Goal: Task Accomplishment & Management: Complete application form

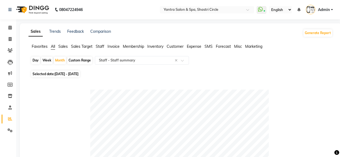
select select "full_report"
select select "csv"
select select "100"
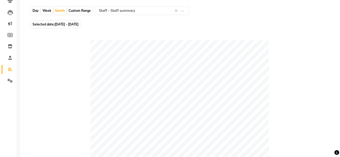
scroll to position [42, 0]
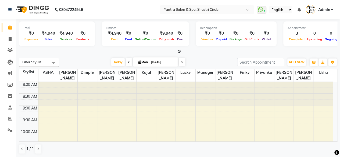
click at [127, 60] on span at bounding box center [129, 62] width 6 height 8
type input "[DATE]"
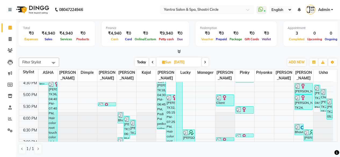
scroll to position [194, 0]
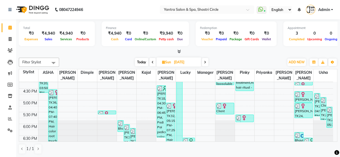
click at [109, 112] on img at bounding box center [106, 113] width 5 height 5
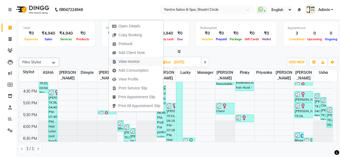
click at [127, 65] on span "View Invoice" at bounding box center [126, 61] width 34 height 9
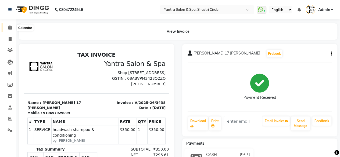
click at [7, 28] on span at bounding box center [9, 28] width 9 height 6
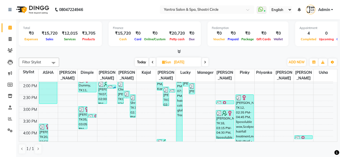
scroll to position [87, 0]
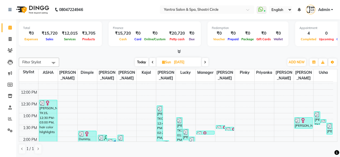
click at [152, 61] on icon at bounding box center [153, 62] width 2 height 3
type input "[DATE]"
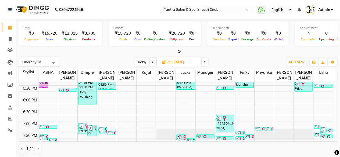
scroll to position [221, 0]
click at [114, 133] on img at bounding box center [115, 133] width 5 height 5
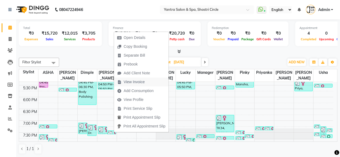
click at [136, 84] on span "View Invoice" at bounding box center [134, 82] width 21 height 6
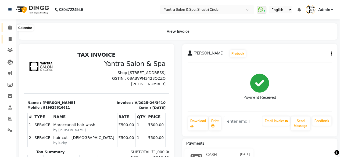
click at [9, 26] on icon at bounding box center [9, 28] width 3 height 4
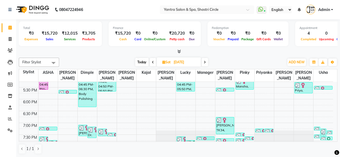
scroll to position [221, 0]
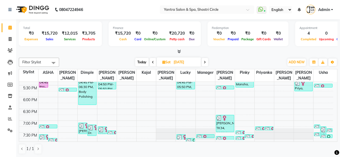
click at [104, 129] on img at bounding box center [106, 129] width 5 height 5
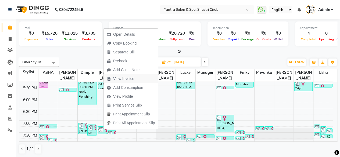
click at [126, 81] on span "View Invoice" at bounding box center [123, 79] width 21 height 6
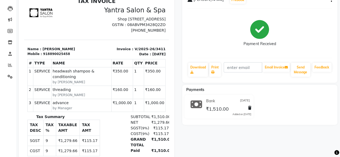
scroll to position [27, 0]
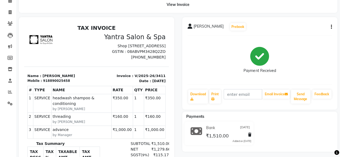
click at [330, 25] on button "button" at bounding box center [330, 27] width 3 height 6
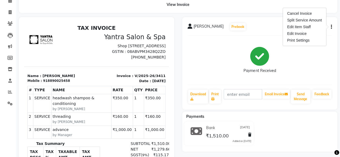
drag, startPoint x: 229, startPoint y: 53, endPoint x: 210, endPoint y: 53, distance: 18.6
click at [229, 53] on div "Payment Received" at bounding box center [260, 60] width 145 height 40
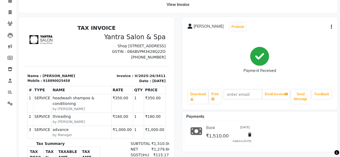
click at [55, 83] on div "918890025458" at bounding box center [56, 81] width 27 height 5
click at [46, 83] on div "918890025458" at bounding box center [56, 81] width 27 height 5
drag, startPoint x: 44, startPoint y: 82, endPoint x: 64, endPoint y: 87, distance: 20.9
click at [64, 87] on div "TAX INVOICE Yantra Salon & Spa [STREET_ADDRESS] GSTIN : 08ABVPM3428Q2ZO [PHONE_…" at bounding box center [96, 115] width 145 height 181
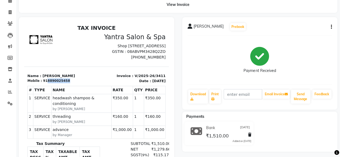
copy div "8890025458"
click at [11, 13] on icon at bounding box center [10, 12] width 3 height 4
select select "service"
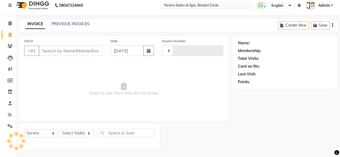
type input "3458"
select select "154"
click at [75, 48] on input "Client" at bounding box center [71, 51] width 64 height 10
type input "8890025458"
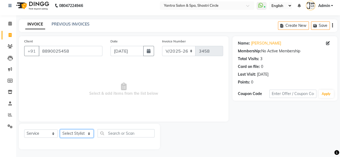
click at [70, 133] on select "Select Stylist [PERSON_NAME] [PERSON_NAME] [PERSON_NAME] [PERSON_NAME] kajal [P…" at bounding box center [77, 134] width 34 height 8
click at [60, 130] on select "Select Stylist [PERSON_NAME] [PERSON_NAME] [PERSON_NAME] [PERSON_NAME] kajal [P…" at bounding box center [77, 134] width 34 height 8
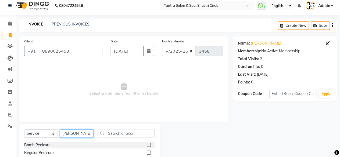
select select "7539"
click at [124, 132] on input "text" at bounding box center [126, 133] width 57 height 8
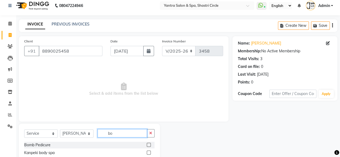
type input "b"
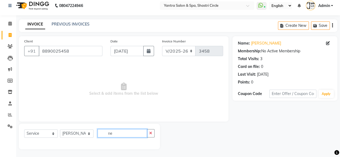
type input "n"
type input "botoli"
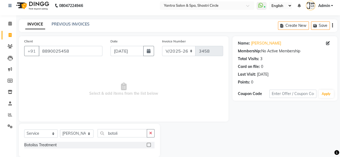
click at [148, 145] on label at bounding box center [149, 145] width 4 height 4
click at [148, 145] on input "checkbox" at bounding box center [148, 145] width 3 height 3
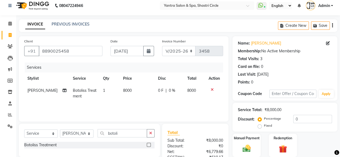
checkbox input "false"
click at [140, 90] on td "8000" at bounding box center [137, 94] width 35 height 18
select select "7539"
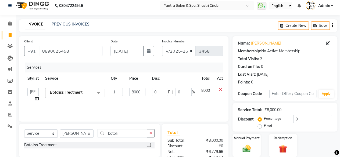
click at [140, 90] on input "8000" at bounding box center [137, 92] width 16 height 8
type input "6000"
click at [145, 102] on td "6000" at bounding box center [137, 95] width 23 height 20
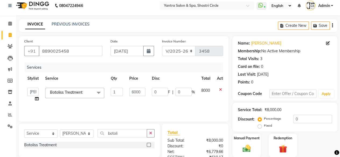
select select "7539"
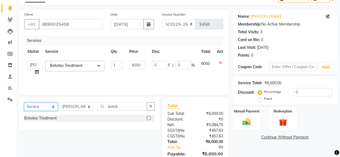
click at [52, 108] on select "Select Service Product Membership Package Voucher Prepaid Gift Card" at bounding box center [41, 107] width 34 height 8
select select "product"
click at [24, 103] on select "Select Service Product Membership Package Voucher Prepaid Gift Card" at bounding box center [41, 107] width 34 height 8
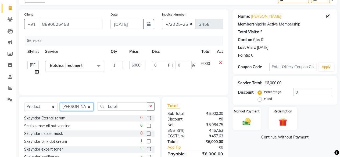
click at [73, 108] on select "Select Stylist [PERSON_NAME] [PERSON_NAME] [PERSON_NAME] [PERSON_NAME] kajal [P…" at bounding box center [77, 107] width 34 height 8
select select "72459"
click at [60, 103] on select "Select Stylist [PERSON_NAME] [PERSON_NAME] [PERSON_NAME] [PERSON_NAME] kajal [P…" at bounding box center [77, 107] width 34 height 8
click at [125, 112] on div "Select Service Product Membership Package Voucher Prepaid Gift Card Select Styl…" at bounding box center [89, 108] width 130 height 13
drag, startPoint x: 125, startPoint y: 112, endPoint x: 125, endPoint y: 108, distance: 3.8
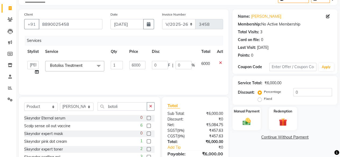
click at [125, 111] on div "Select Service Product Membership Package Voucher Prepaid Gift Card Select Styl…" at bounding box center [89, 108] width 130 height 13
click at [125, 106] on input "botoli" at bounding box center [122, 106] width 49 height 8
drag, startPoint x: 125, startPoint y: 106, endPoint x: 124, endPoint y: 101, distance: 5.0
click at [125, 106] on input "botoli" at bounding box center [122, 106] width 49 height 8
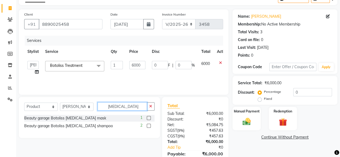
type input "[MEDICAL_DATA]"
click at [151, 127] on label at bounding box center [149, 126] width 4 height 4
click at [150, 127] on input "checkbox" at bounding box center [148, 125] width 3 height 3
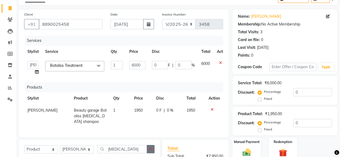
checkbox input "false"
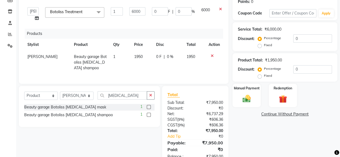
click at [149, 105] on label at bounding box center [149, 107] width 4 height 4
click at [149, 106] on input "checkbox" at bounding box center [148, 107] width 3 height 3
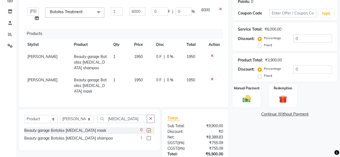
checkbox input "false"
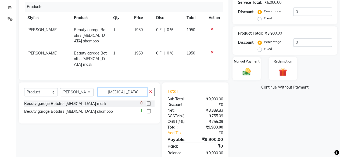
click at [117, 88] on input "[MEDICAL_DATA]" at bounding box center [122, 92] width 49 height 8
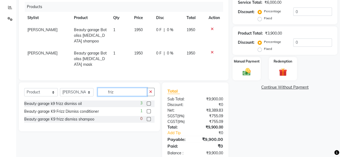
type input "friz"
click at [149, 102] on label at bounding box center [149, 104] width 4 height 4
click at [149, 102] on input "checkbox" at bounding box center [148, 103] width 3 height 3
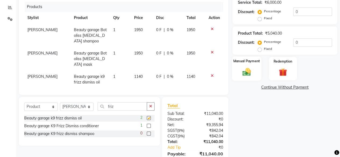
checkbox input "false"
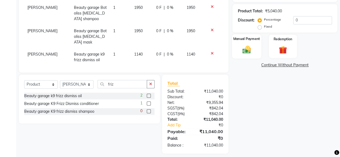
click at [252, 43] on div "Manual Payment" at bounding box center [246, 46] width 29 height 24
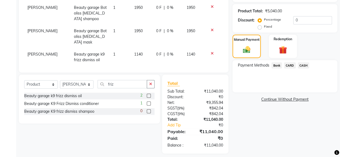
click at [279, 65] on span "Bank" at bounding box center [277, 65] width 10 height 6
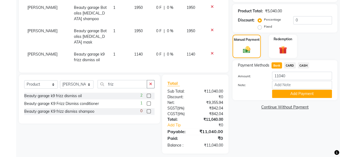
click at [298, 92] on button "Add Payment" at bounding box center [302, 94] width 60 height 8
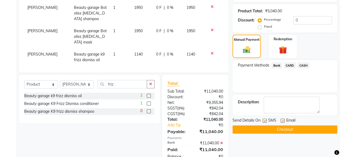
scroll to position [151, 0]
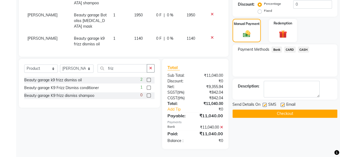
click at [301, 109] on div "Send Details On SMS Email Checkout" at bounding box center [285, 110] width 105 height 16
click at [303, 113] on button "Checkout" at bounding box center [285, 114] width 105 height 8
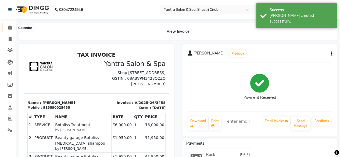
click at [10, 29] on icon at bounding box center [9, 28] width 3 height 4
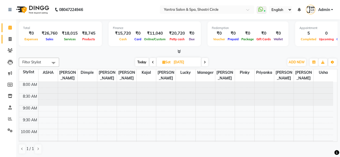
click at [5, 40] on link "Invoice" at bounding box center [8, 39] width 13 height 9
select select "service"
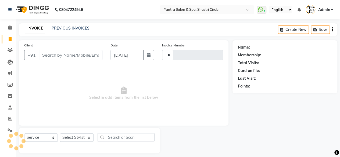
type input "3459"
select select "154"
click at [71, 51] on input "Client" at bounding box center [71, 55] width 64 height 10
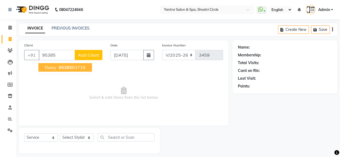
drag, startPoint x: 80, startPoint y: 69, endPoint x: 77, endPoint y: 91, distance: 21.7
click at [80, 69] on ngb-highlight "95385 83718" at bounding box center [72, 67] width 28 height 5
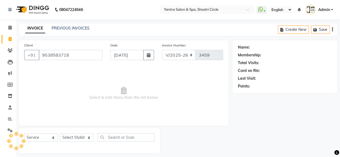
type input "9538583718"
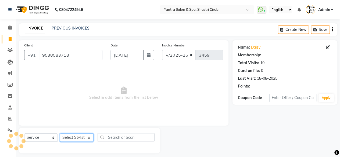
click at [85, 138] on select "Select Stylist [PERSON_NAME] [PERSON_NAME] [PERSON_NAME] [PERSON_NAME] kajal [P…" at bounding box center [77, 138] width 34 height 8
select select "15716"
click at [60, 134] on select "Select Stylist [PERSON_NAME] [PERSON_NAME] [PERSON_NAME] [PERSON_NAME] kajal [P…" at bounding box center [77, 138] width 34 height 8
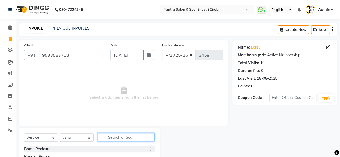
click at [134, 137] on input "text" at bounding box center [126, 137] width 57 height 8
type input "thre"
click at [148, 149] on label at bounding box center [149, 149] width 4 height 4
click at [148, 149] on input "checkbox" at bounding box center [148, 149] width 3 height 3
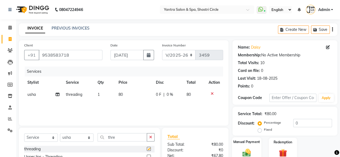
checkbox input "false"
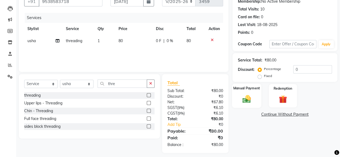
click at [241, 101] on img at bounding box center [247, 99] width 14 height 10
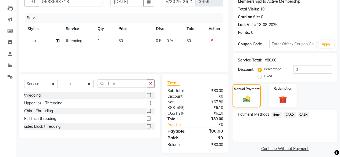
click at [274, 113] on span "Bank" at bounding box center [277, 115] width 10 height 6
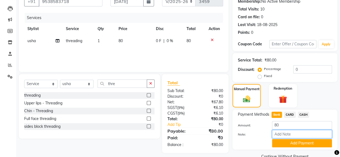
click at [290, 136] on input "Note:" at bounding box center [302, 134] width 60 height 8
click at [292, 140] on button "Add Payment" at bounding box center [302, 143] width 60 height 8
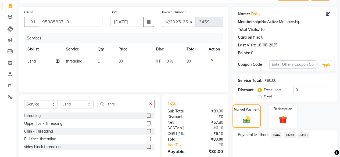
scroll to position [87, 0]
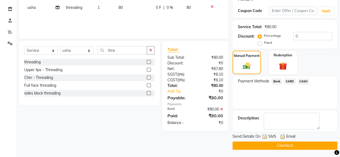
click at [300, 144] on button "Checkout" at bounding box center [285, 146] width 105 height 8
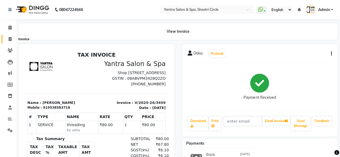
click at [8, 39] on span at bounding box center [9, 39] width 9 height 6
select select "service"
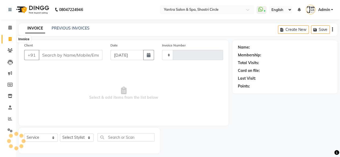
scroll to position [4, 0]
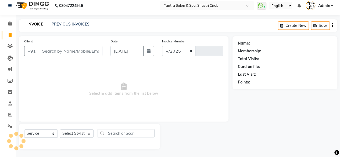
select select "154"
type input "3460"
click at [87, 51] on input "Client" at bounding box center [71, 51] width 64 height 10
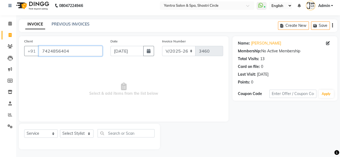
click at [87, 51] on input "7424856404" at bounding box center [71, 51] width 64 height 10
click at [87, 52] on input "7424856404" at bounding box center [71, 51] width 64 height 10
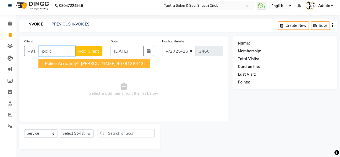
click at [76, 61] on span "Police Academy2 [PERSON_NAME]" at bounding box center [80, 63] width 71 height 5
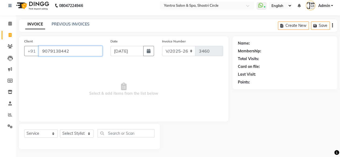
type input "9079138442"
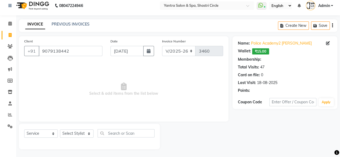
select select "1: Object"
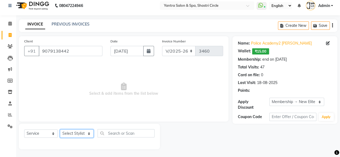
click at [84, 134] on select "Select Stylist [PERSON_NAME] [PERSON_NAME] [PERSON_NAME] [PERSON_NAME] kajal [P…" at bounding box center [77, 134] width 34 height 8
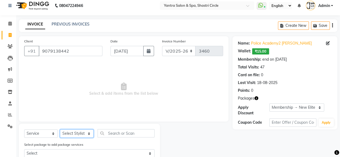
select select "4414"
click at [60, 130] on select "Select Stylist [PERSON_NAME] [PERSON_NAME] [PERSON_NAME] [PERSON_NAME] kajal [P…" at bounding box center [77, 134] width 34 height 8
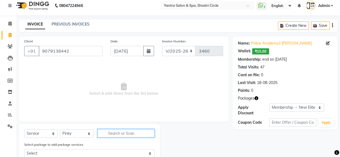
click at [129, 131] on input "text" at bounding box center [126, 133] width 57 height 8
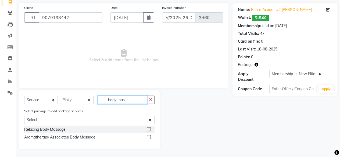
type input "body mas"
click at [150, 129] on label at bounding box center [149, 129] width 4 height 4
click at [150, 129] on input "checkbox" at bounding box center [148, 129] width 3 height 3
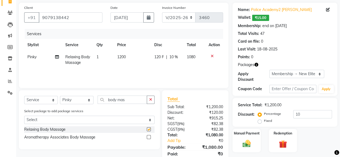
checkbox input "false"
click at [137, 58] on td "1200" at bounding box center [132, 60] width 37 height 18
select select "4414"
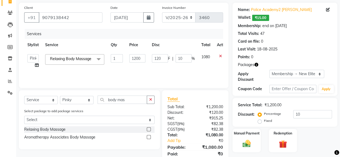
click at [137, 58] on input "1200" at bounding box center [137, 58] width 16 height 8
type input "1500"
click at [144, 73] on div "Services Stylist Service Qty Price Disc Total Action Arvind ASHA [PERSON_NAME] …" at bounding box center [123, 56] width 199 height 54
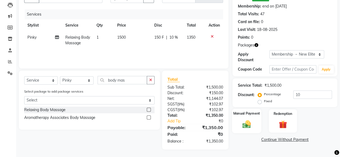
click at [257, 117] on div "Manual Payment" at bounding box center [246, 121] width 29 height 24
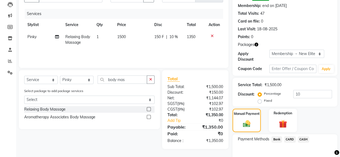
scroll to position [86, 0]
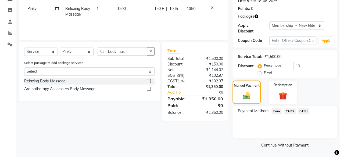
click at [277, 113] on span "Bank" at bounding box center [277, 111] width 10 height 6
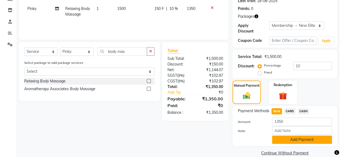
drag, startPoint x: 288, startPoint y: 138, endPoint x: 293, endPoint y: 140, distance: 4.8
click at [289, 138] on button "Add Payment" at bounding box center [302, 140] width 60 height 8
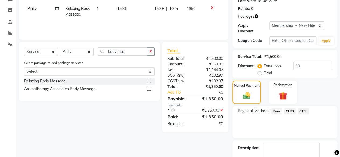
scroll to position [116, 0]
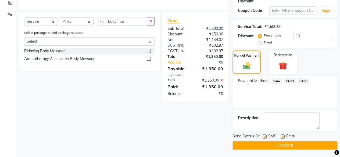
click at [300, 145] on button "Checkout" at bounding box center [285, 145] width 105 height 8
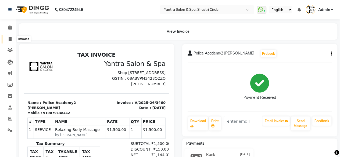
click at [5, 40] on span at bounding box center [9, 39] width 9 height 6
select select "154"
select select "service"
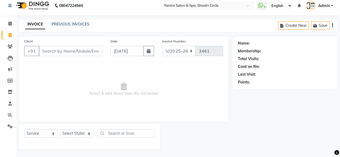
click at [64, 47] on input "Client" at bounding box center [71, 51] width 64 height 10
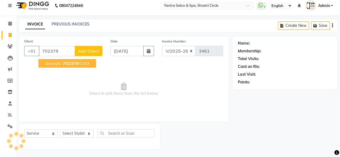
drag, startPoint x: 71, startPoint y: 62, endPoint x: 86, endPoint y: 134, distance: 73.8
click at [71, 63] on span "702379" at bounding box center [71, 63] width 16 height 5
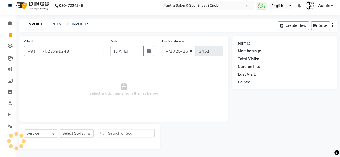
type input "7023791243"
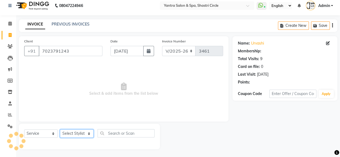
click at [84, 133] on select "Select Stylist [PERSON_NAME] [PERSON_NAME] [PERSON_NAME] [PERSON_NAME] kajal [P…" at bounding box center [77, 134] width 34 height 8
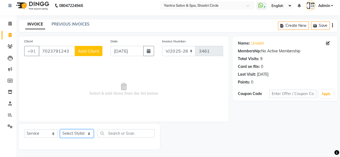
select select "4454"
click at [60, 130] on select "Select Stylist [PERSON_NAME] [PERSON_NAME] [PERSON_NAME] [PERSON_NAME] kajal [P…" at bounding box center [77, 134] width 34 height 8
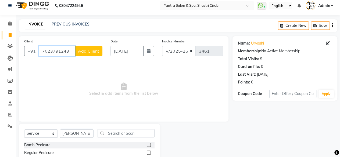
click at [66, 52] on input "7023791243" at bounding box center [57, 51] width 36 height 10
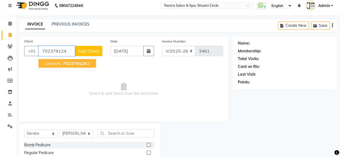
click at [72, 62] on span "702379124" at bounding box center [75, 63] width 24 height 5
type input "7023791243"
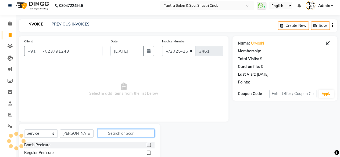
click at [122, 133] on input "text" at bounding box center [126, 133] width 57 height 8
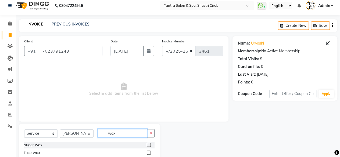
scroll to position [58, 0]
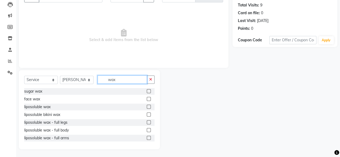
type input "wax"
click at [147, 115] on label at bounding box center [149, 115] width 4 height 4
click at [147, 115] on input "checkbox" at bounding box center [148, 114] width 3 height 3
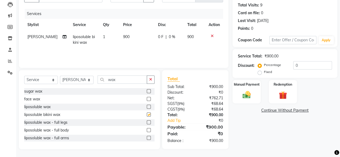
checkbox input "false"
click at [129, 78] on input "wax" at bounding box center [122, 80] width 49 height 8
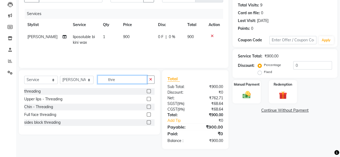
scroll to position [57, 0]
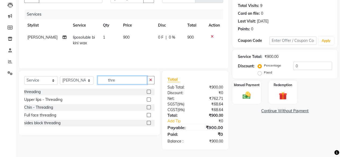
type input "thre"
drag, startPoint x: 150, startPoint y: 92, endPoint x: 151, endPoint y: 87, distance: 4.7
click at [151, 92] on label at bounding box center [149, 92] width 4 height 4
click at [150, 92] on input "checkbox" at bounding box center [148, 91] width 3 height 3
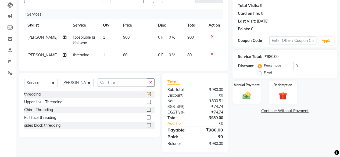
checkbox input "false"
click at [128, 50] on td "80" at bounding box center [137, 55] width 35 height 12
select select "4454"
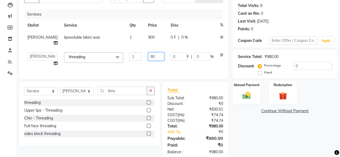
click at [148, 57] on input "80" at bounding box center [156, 56] width 16 height 8
type input "160"
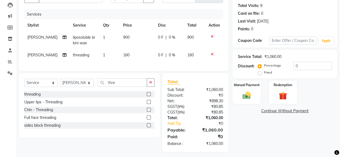
click at [139, 44] on td "900" at bounding box center [137, 40] width 35 height 18
select select "4454"
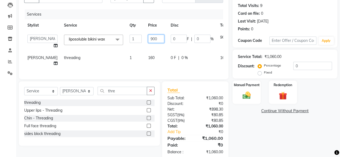
click at [148, 41] on input "900" at bounding box center [156, 39] width 16 height 8
type input "1650"
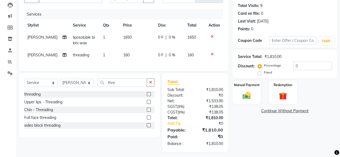
click at [141, 49] on td "1650" at bounding box center [137, 40] width 35 height 18
select select "4454"
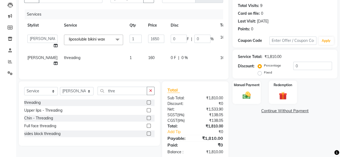
scroll to position [72, 0]
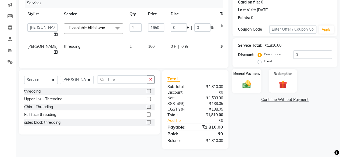
click at [249, 79] on img at bounding box center [247, 84] width 14 height 10
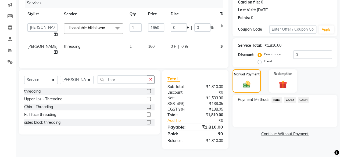
click at [145, 48] on td "160" at bounding box center [156, 50] width 23 height 18
select select "4454"
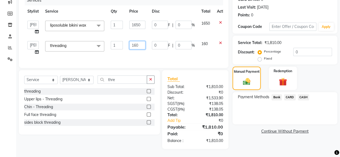
click at [143, 48] on input "160" at bounding box center [137, 45] width 16 height 8
type input "150"
drag, startPoint x: 150, startPoint y: 53, endPoint x: 162, endPoint y: 55, distance: 12.9
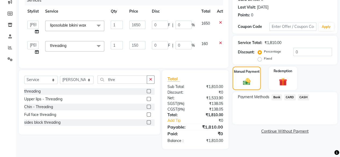
click at [150, 53] on td "0 F | 0 %" at bounding box center [173, 48] width 49 height 20
select select "4454"
click at [275, 94] on span "Bank" at bounding box center [277, 97] width 10 height 6
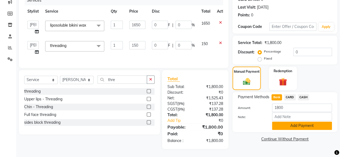
click at [285, 122] on button "Add Payment" at bounding box center [302, 126] width 60 height 8
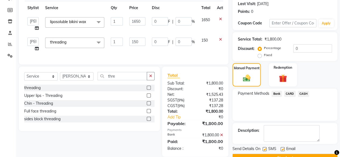
scroll to position [87, 0]
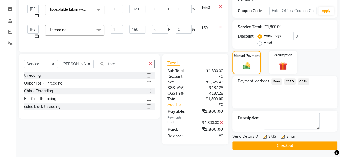
click at [294, 143] on button "Checkout" at bounding box center [285, 146] width 105 height 8
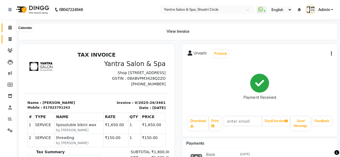
drag, startPoint x: 5, startPoint y: 29, endPoint x: 8, endPoint y: 38, distance: 9.7
click at [5, 28] on span at bounding box center [9, 28] width 9 height 6
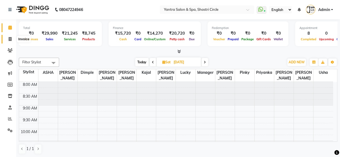
click at [14, 38] on span at bounding box center [9, 39] width 9 height 6
select select "154"
select select "service"
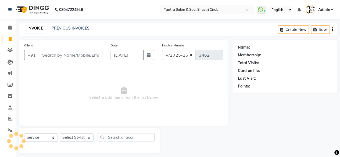
click at [62, 55] on input "Client" at bounding box center [71, 55] width 64 height 10
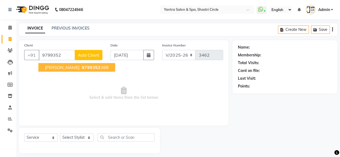
click at [88, 66] on ngb-highlight "9799352 388" at bounding box center [95, 67] width 28 height 5
type input "9799352388"
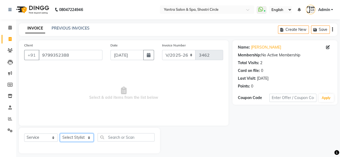
click at [83, 134] on select "Select Stylist [PERSON_NAME] [PERSON_NAME] [PERSON_NAME] [PERSON_NAME] kajal [P…" at bounding box center [77, 138] width 34 height 8
select select "15716"
click at [60, 134] on select "Select Stylist [PERSON_NAME] [PERSON_NAME] [PERSON_NAME] [PERSON_NAME] kajal [P…" at bounding box center [77, 138] width 34 height 8
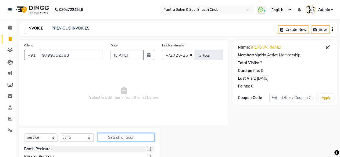
click at [118, 136] on input "text" at bounding box center [126, 137] width 57 height 8
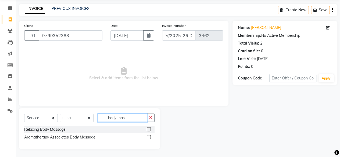
type input "body mas"
click at [149, 137] on label at bounding box center [149, 137] width 4 height 4
click at [149, 137] on input "checkbox" at bounding box center [148, 137] width 3 height 3
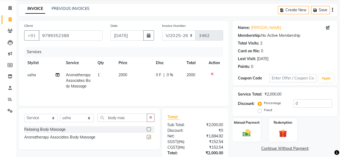
checkbox input "false"
click at [138, 80] on td "2000" at bounding box center [133, 80] width 37 height 23
select select "15716"
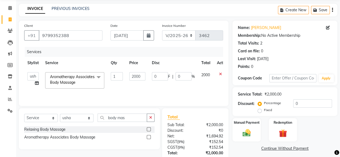
click at [138, 80] on td "2000" at bounding box center [137, 80] width 23 height 23
click at [138, 78] on input "2000" at bounding box center [137, 76] width 16 height 8
click at [149, 131] on label at bounding box center [149, 129] width 4 height 4
click at [149, 131] on input "checkbox" at bounding box center [148, 129] width 3 height 3
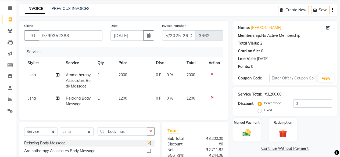
checkbox input "false"
click at [134, 105] on td "1200" at bounding box center [133, 101] width 37 height 18
select select "15716"
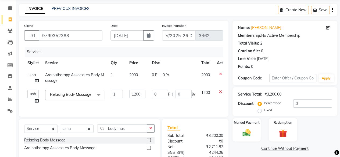
click at [134, 105] on td "1200" at bounding box center [137, 97] width 23 height 20
click at [139, 95] on input "1200" at bounding box center [137, 94] width 16 height 8
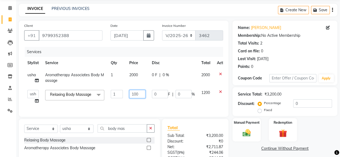
type input "1000"
click at [141, 105] on td "1000" at bounding box center [137, 97] width 23 height 20
select select "15716"
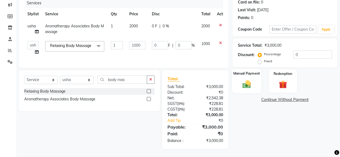
click at [240, 86] on div "Manual Payment" at bounding box center [246, 81] width 29 height 24
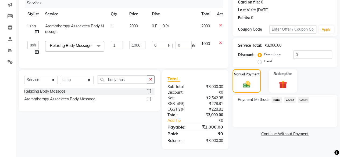
click at [278, 97] on span "Bank" at bounding box center [277, 100] width 10 height 6
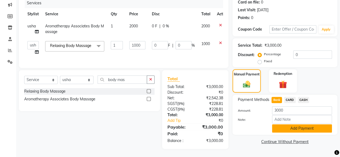
click at [293, 124] on button "Add Payment" at bounding box center [302, 128] width 60 height 8
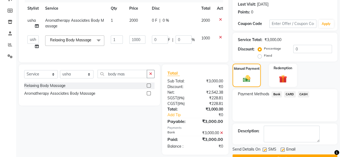
scroll to position [87, 0]
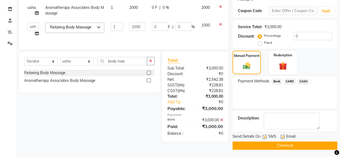
click at [221, 122] on icon at bounding box center [221, 120] width 3 height 4
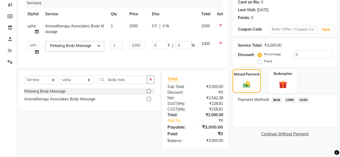
click at [303, 97] on span "CASH" at bounding box center [304, 100] width 12 height 6
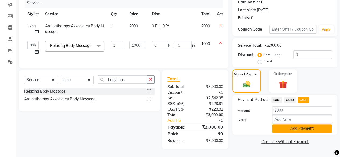
click at [287, 124] on button "Add Payment" at bounding box center [302, 128] width 60 height 8
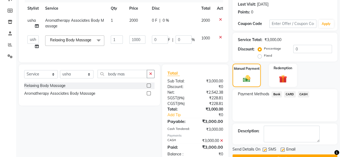
scroll to position [93, 0]
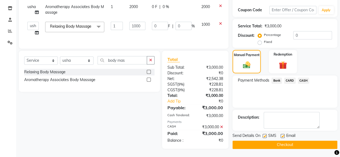
click at [293, 141] on button "Checkout" at bounding box center [285, 145] width 105 height 8
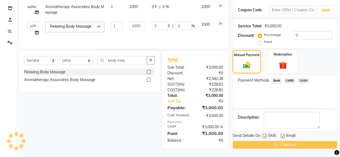
scroll to position [0, 0]
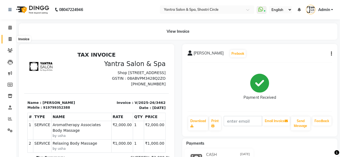
click at [11, 41] on icon at bounding box center [10, 39] width 3 height 4
select select "service"
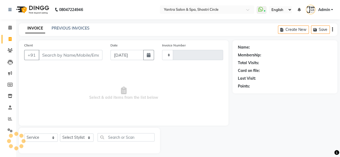
scroll to position [4, 0]
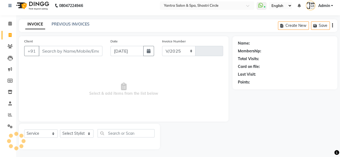
select select "154"
type input "3463"
click at [78, 49] on input "Client" at bounding box center [71, 51] width 64 height 10
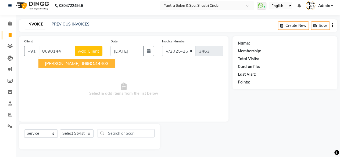
click at [86, 62] on ngb-highlight "8690144 403" at bounding box center [95, 63] width 28 height 5
type input "8690144403"
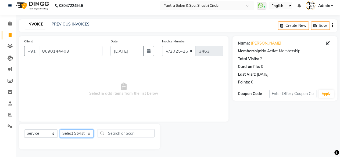
click at [80, 130] on select "Select Stylist [PERSON_NAME] [PERSON_NAME] [PERSON_NAME] [PERSON_NAME] kajal [P…" at bounding box center [77, 134] width 34 height 8
select select "8429"
click at [60, 130] on select "Select Stylist [PERSON_NAME] [PERSON_NAME] [PERSON_NAME] [PERSON_NAME] kajal [P…" at bounding box center [77, 134] width 34 height 8
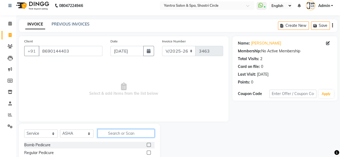
click at [123, 131] on input "text" at bounding box center [126, 133] width 57 height 8
type input "colo"
click at [151, 144] on label at bounding box center [149, 145] width 4 height 4
click at [150, 144] on input "checkbox" at bounding box center [148, 145] width 3 height 3
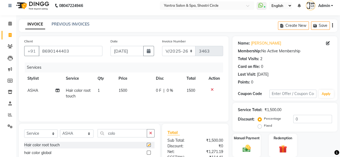
checkbox input "false"
click at [80, 137] on select "Select Stylist [PERSON_NAME] [PERSON_NAME] [PERSON_NAME] [PERSON_NAME] kajal [P…" at bounding box center [77, 134] width 34 height 8
select select "44022"
click at [60, 130] on select "Select Stylist [PERSON_NAME] [PERSON_NAME] [PERSON_NAME] [PERSON_NAME] kajal [P…" at bounding box center [77, 134] width 34 height 8
click at [123, 131] on input "colo" at bounding box center [122, 133] width 49 height 8
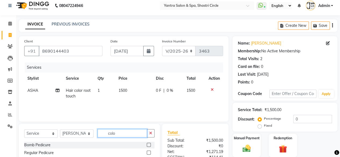
click at [123, 131] on input "colo" at bounding box center [122, 133] width 49 height 8
type input "was"
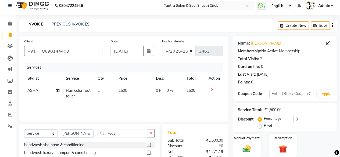
drag, startPoint x: 148, startPoint y: 143, endPoint x: 134, endPoint y: 127, distance: 21.7
click at [148, 143] on label at bounding box center [149, 145] width 4 height 4
click at [148, 144] on input "checkbox" at bounding box center [148, 145] width 3 height 3
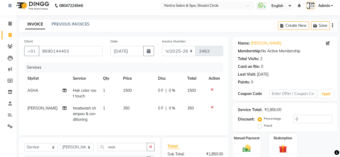
click at [127, 106] on td "350" at bounding box center [137, 113] width 35 height 23
checkbox input "false"
select select "44022"
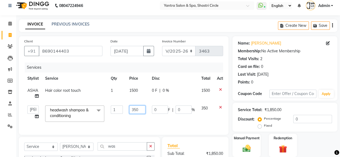
click at [136, 108] on input "350" at bounding box center [137, 110] width 16 height 8
type input "150"
click at [135, 117] on td "150" at bounding box center [137, 113] width 23 height 23
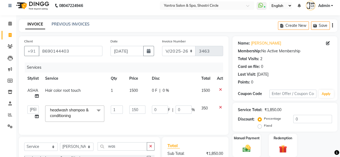
select select "44022"
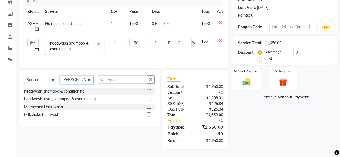
click at [76, 82] on select "Select Stylist [PERSON_NAME] [PERSON_NAME] [PERSON_NAME] [PERSON_NAME] kajal [P…" at bounding box center [77, 80] width 34 height 8
select select "4454"
click at [60, 76] on select "Select Stylist [PERSON_NAME] [PERSON_NAME] [PERSON_NAME] [PERSON_NAME] kajal [P…" at bounding box center [77, 80] width 34 height 8
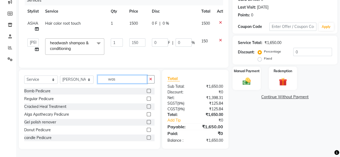
click at [121, 79] on input "was" at bounding box center [122, 79] width 49 height 8
type input "wax"
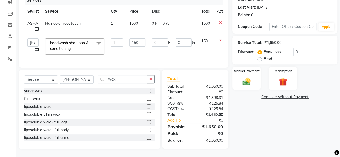
click at [147, 106] on label at bounding box center [149, 107] width 4 height 4
click at [147, 106] on input "checkbox" at bounding box center [148, 106] width 3 height 3
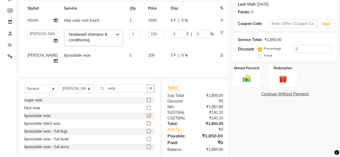
checkbox input "false"
click at [145, 62] on td "200" at bounding box center [156, 58] width 23 height 18
select select "4454"
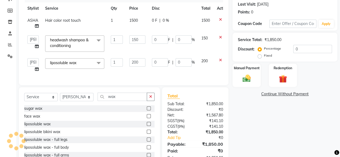
click at [138, 62] on input "200" at bounding box center [137, 62] width 16 height 8
type input "1600"
click at [142, 72] on td "1600" at bounding box center [137, 65] width 23 height 20
select select "4454"
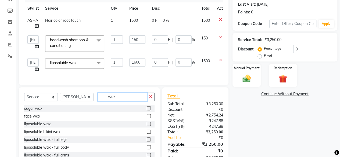
click at [119, 99] on input "wax" at bounding box center [122, 97] width 49 height 8
click at [120, 99] on input "wax" at bounding box center [122, 97] width 49 height 8
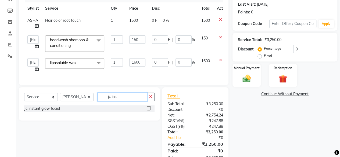
type input "jc ins"
click at [149, 111] on label at bounding box center [149, 108] width 4 height 4
click at [149, 111] on input "checkbox" at bounding box center [148, 108] width 3 height 3
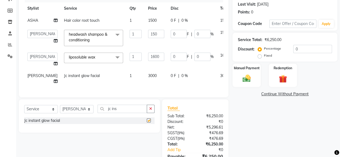
checkbox input "false"
click at [145, 80] on td "3000" at bounding box center [156, 79] width 23 height 18
select select "4454"
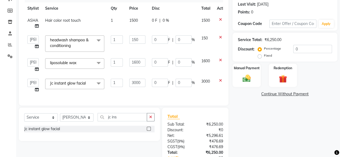
click at [140, 80] on input "3000" at bounding box center [137, 83] width 16 height 8
type input "4500"
click at [143, 86] on input "4500" at bounding box center [137, 83] width 16 height 8
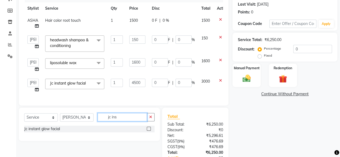
click at [122, 122] on input "jc ins" at bounding box center [122, 117] width 49 height 8
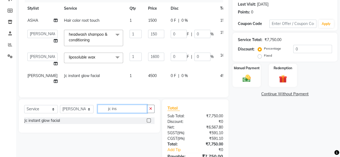
click at [122, 113] on input "jc ins" at bounding box center [122, 109] width 49 height 8
type input "jc alg"
click at [151, 124] on div at bounding box center [151, 121] width 8 height 7
click at [150, 123] on label at bounding box center [149, 121] width 4 height 4
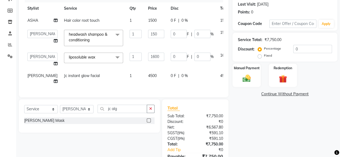
click at [150, 123] on input "checkbox" at bounding box center [148, 120] width 3 height 3
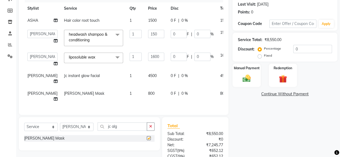
checkbox input "false"
click at [145, 95] on td "800" at bounding box center [156, 97] width 23 height 18
select select "4454"
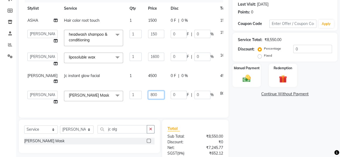
click at [148, 99] on input "800" at bounding box center [156, 95] width 16 height 8
type input "0"
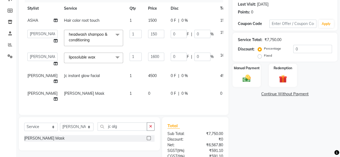
click at [145, 105] on td "0" at bounding box center [156, 97] width 23 height 18
select select "4454"
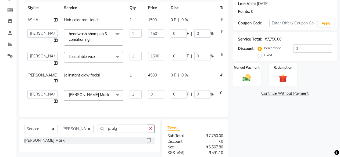
scroll to position [101, 0]
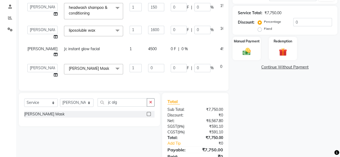
click at [145, 81] on td "0" at bounding box center [156, 71] width 23 height 20
click at [135, 107] on input "jc alg" at bounding box center [122, 102] width 49 height 8
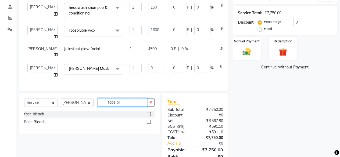
type input "face bl"
click at [147, 116] on label at bounding box center [149, 114] width 4 height 4
click at [147, 116] on input "checkbox" at bounding box center [148, 114] width 3 height 3
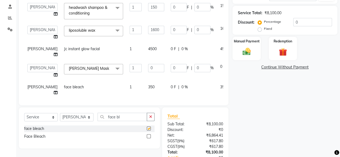
checkbox input "false"
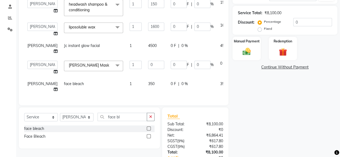
scroll to position [13, 0]
click at [145, 82] on td "350" at bounding box center [156, 87] width 23 height 18
select select "4454"
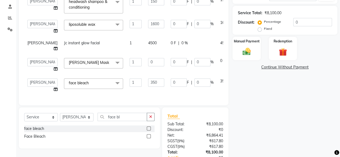
click at [148, 82] on input "350" at bounding box center [156, 83] width 16 height 8
type input "500"
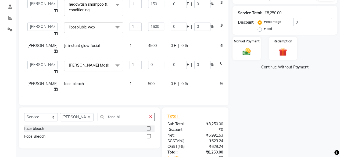
click at [146, 90] on td "500" at bounding box center [156, 87] width 23 height 18
select select "4454"
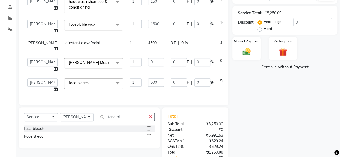
scroll to position [15, 0]
click at [120, 114] on input "face bl" at bounding box center [122, 117] width 49 height 8
click at [121, 114] on input "face bl" at bounding box center [122, 117] width 49 height 8
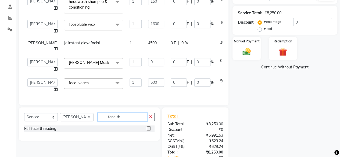
click at [122, 114] on input "face th" at bounding box center [122, 117] width 49 height 8
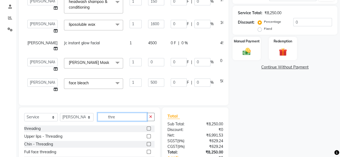
type input "thre"
click at [150, 128] on label at bounding box center [149, 129] width 4 height 4
click at [150, 128] on input "checkbox" at bounding box center [148, 128] width 3 height 3
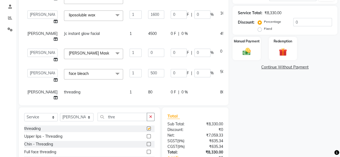
checkbox input "false"
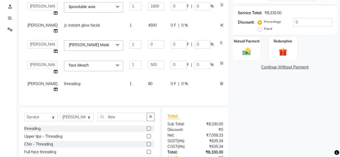
scroll to position [33, 0]
click at [145, 84] on td "80" at bounding box center [156, 87] width 23 height 18
select select "4454"
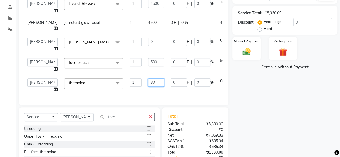
click at [148, 84] on input "80" at bounding box center [156, 83] width 16 height 8
type input "120"
click at [145, 91] on td "120" at bounding box center [156, 85] width 23 height 20
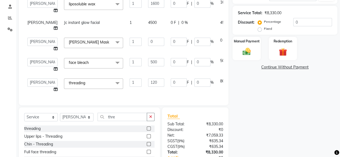
select select "4454"
click at [250, 53] on img at bounding box center [247, 52] width 14 height 10
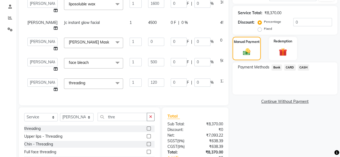
click at [304, 67] on span "CASH" at bounding box center [304, 68] width 12 height 6
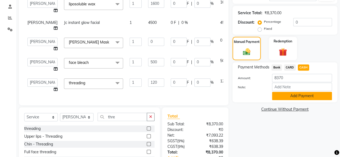
click at [295, 93] on button "Add Payment" at bounding box center [302, 96] width 60 height 8
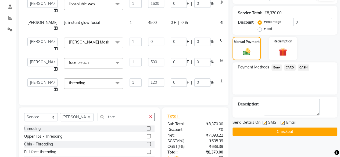
scroll to position [157, 0]
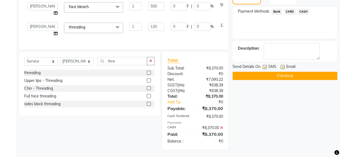
click at [298, 82] on div "Name: [PERSON_NAME] Membership: No Active Membership Total Visits: 2 Card on fi…" at bounding box center [287, 16] width 109 height 266
click at [296, 77] on button "Checkout" at bounding box center [285, 76] width 105 height 8
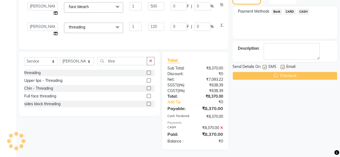
scroll to position [23, 0]
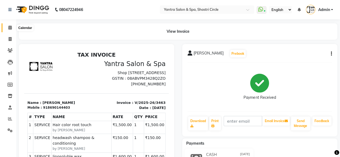
click at [9, 29] on icon at bounding box center [9, 28] width 3 height 4
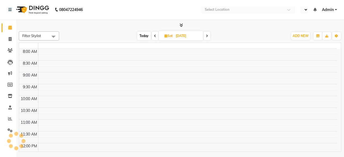
select select "en"
